Goal: Complete application form: Complete application form

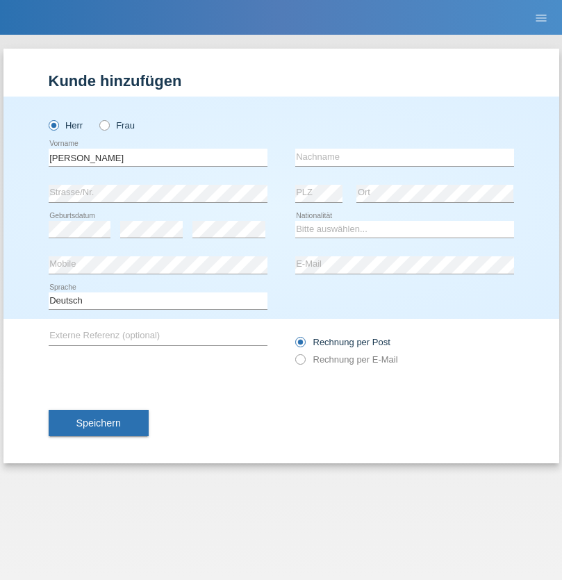
type input "Florian"
click at [404, 157] on input "text" at bounding box center [404, 157] width 219 height 17
type input "Suter"
select select "CH"
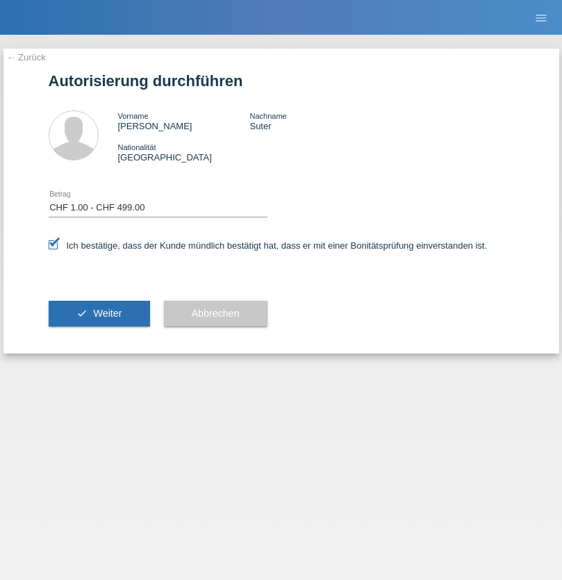
select select "1"
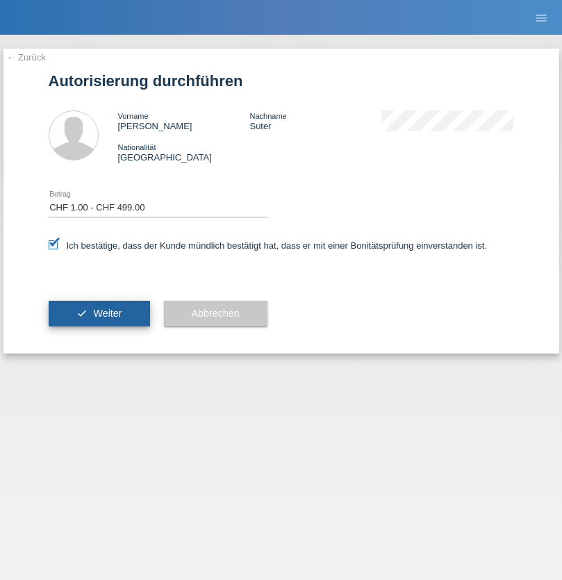
click at [99, 313] on span "Weiter" at bounding box center [107, 313] width 28 height 11
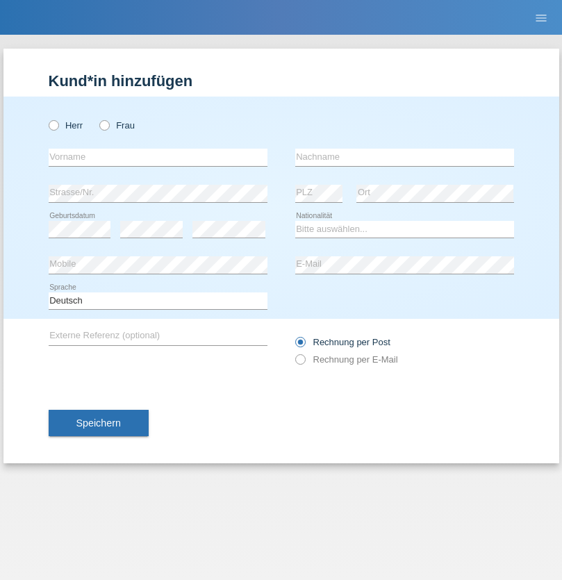
radio input "true"
click at [158, 157] on input "text" at bounding box center [158, 157] width 219 height 17
type input "[PERSON_NAME]"
click at [404, 157] on input "text" at bounding box center [404, 157] width 219 height 17
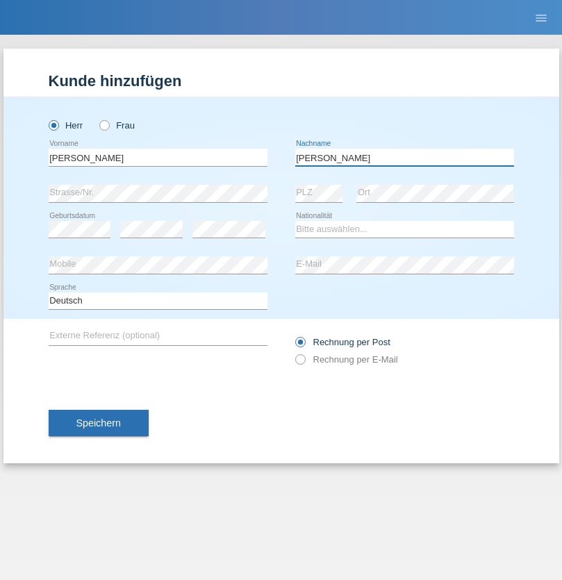
type input "[PERSON_NAME]"
select select "AT"
select select "C"
select select "01"
select select "09"
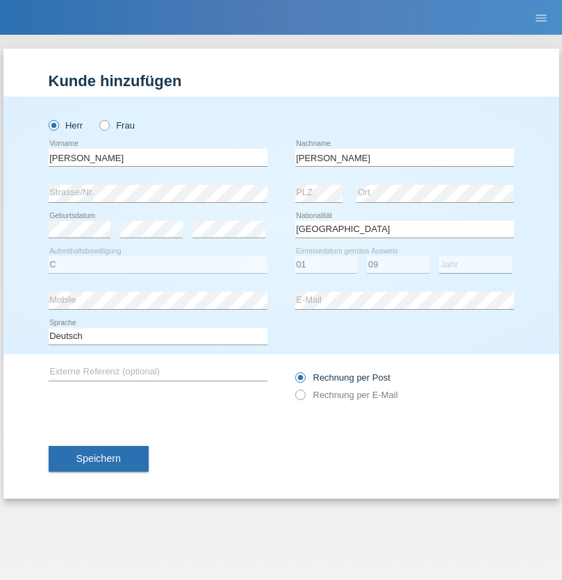
select select "2021"
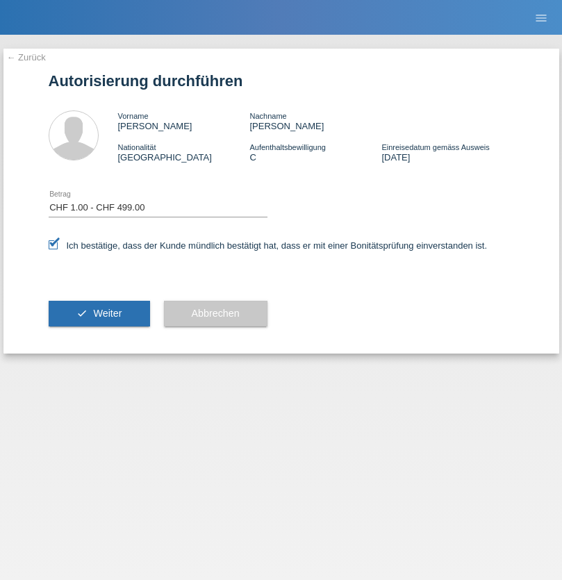
select select "1"
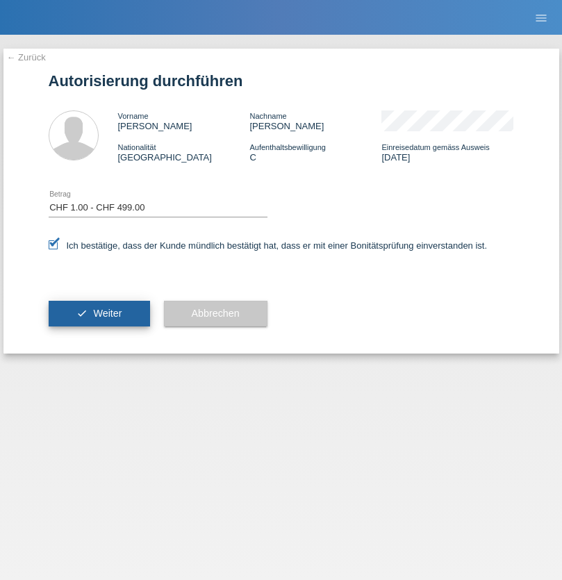
click at [99, 313] on span "Weiter" at bounding box center [107, 313] width 28 height 11
